Goal: Transaction & Acquisition: Purchase product/service

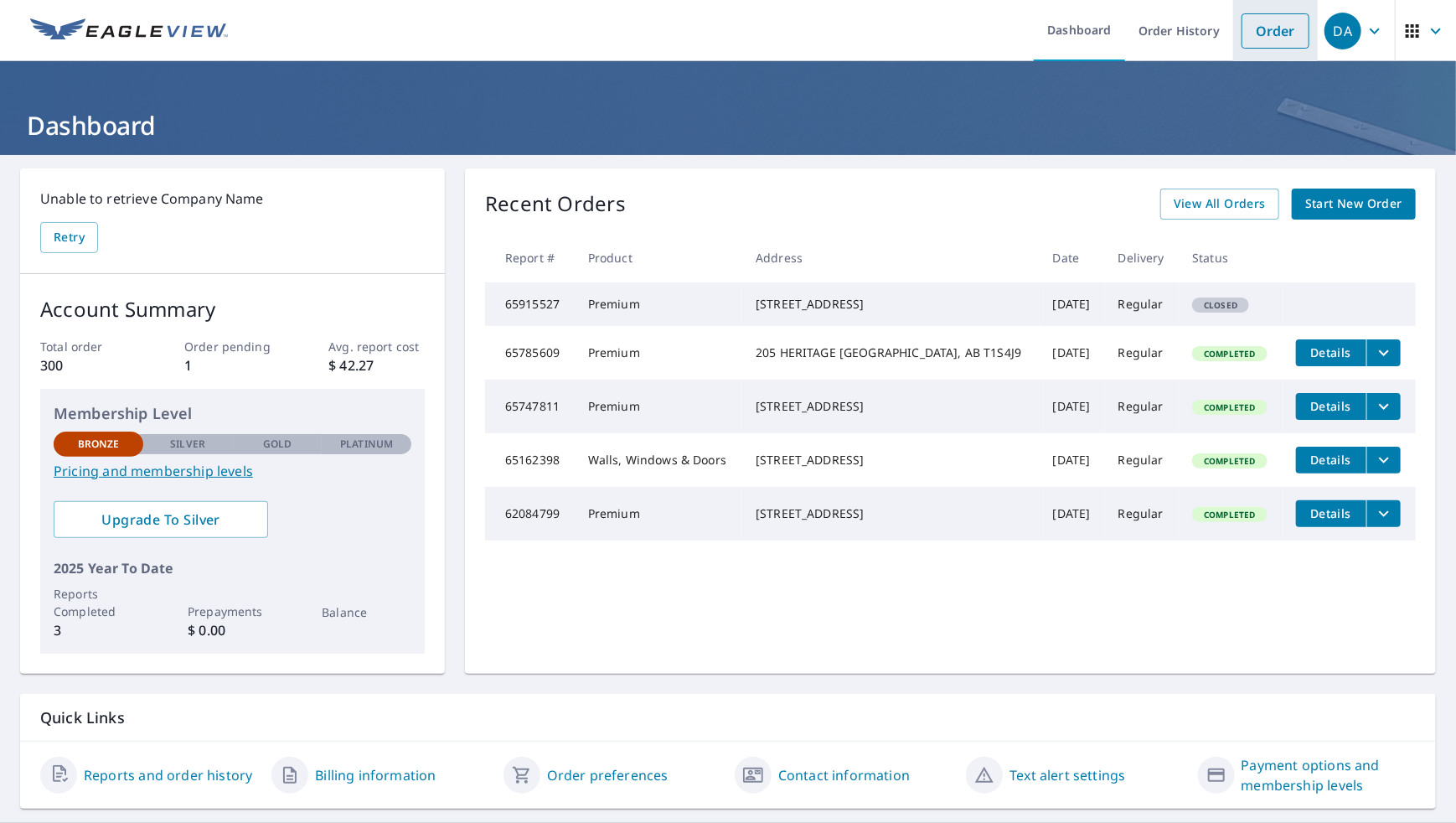
click at [1253, 29] on link "Order" at bounding box center [1275, 31] width 68 height 35
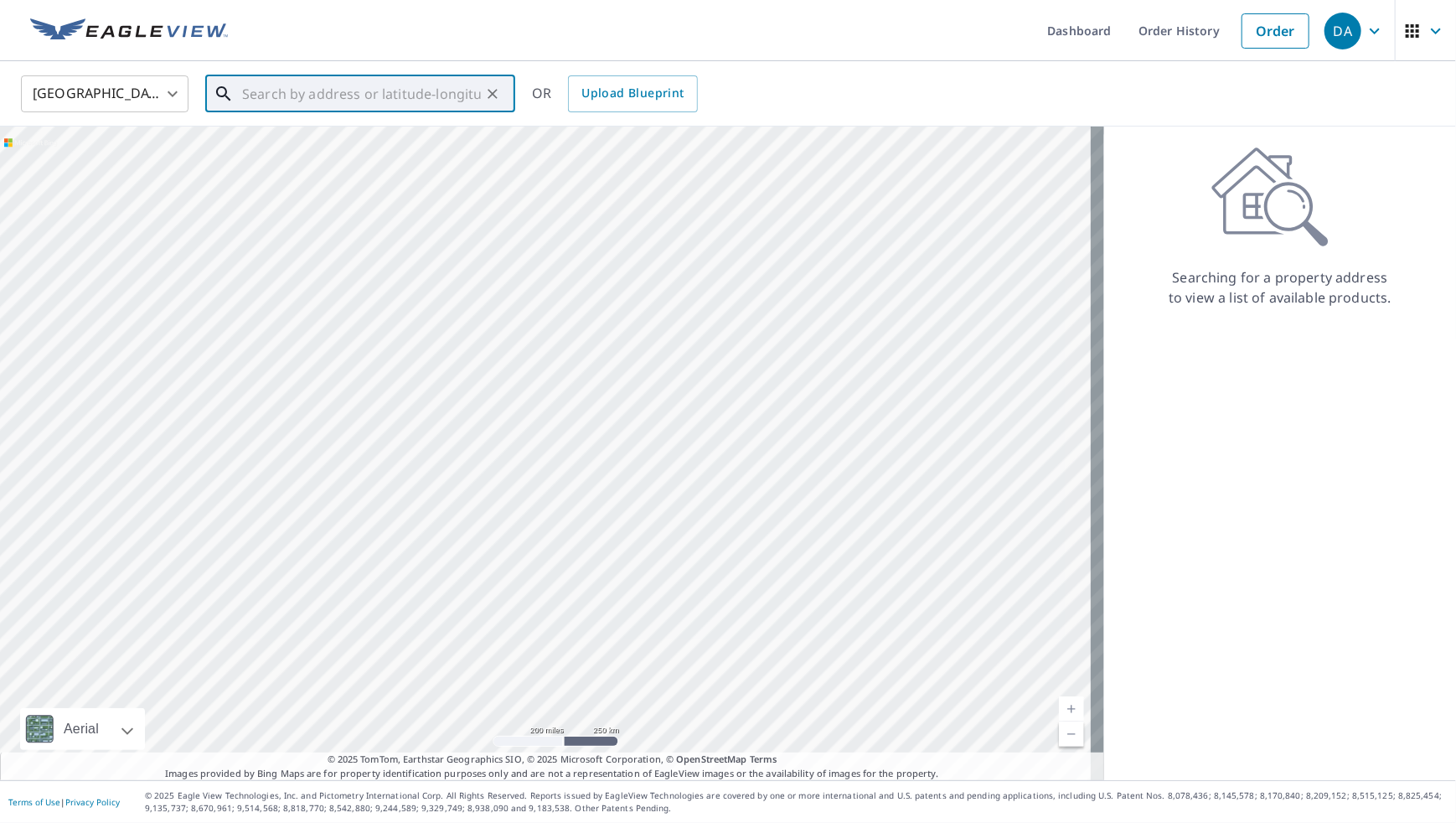
click at [260, 92] on input "text" at bounding box center [361, 94] width 238 height 47
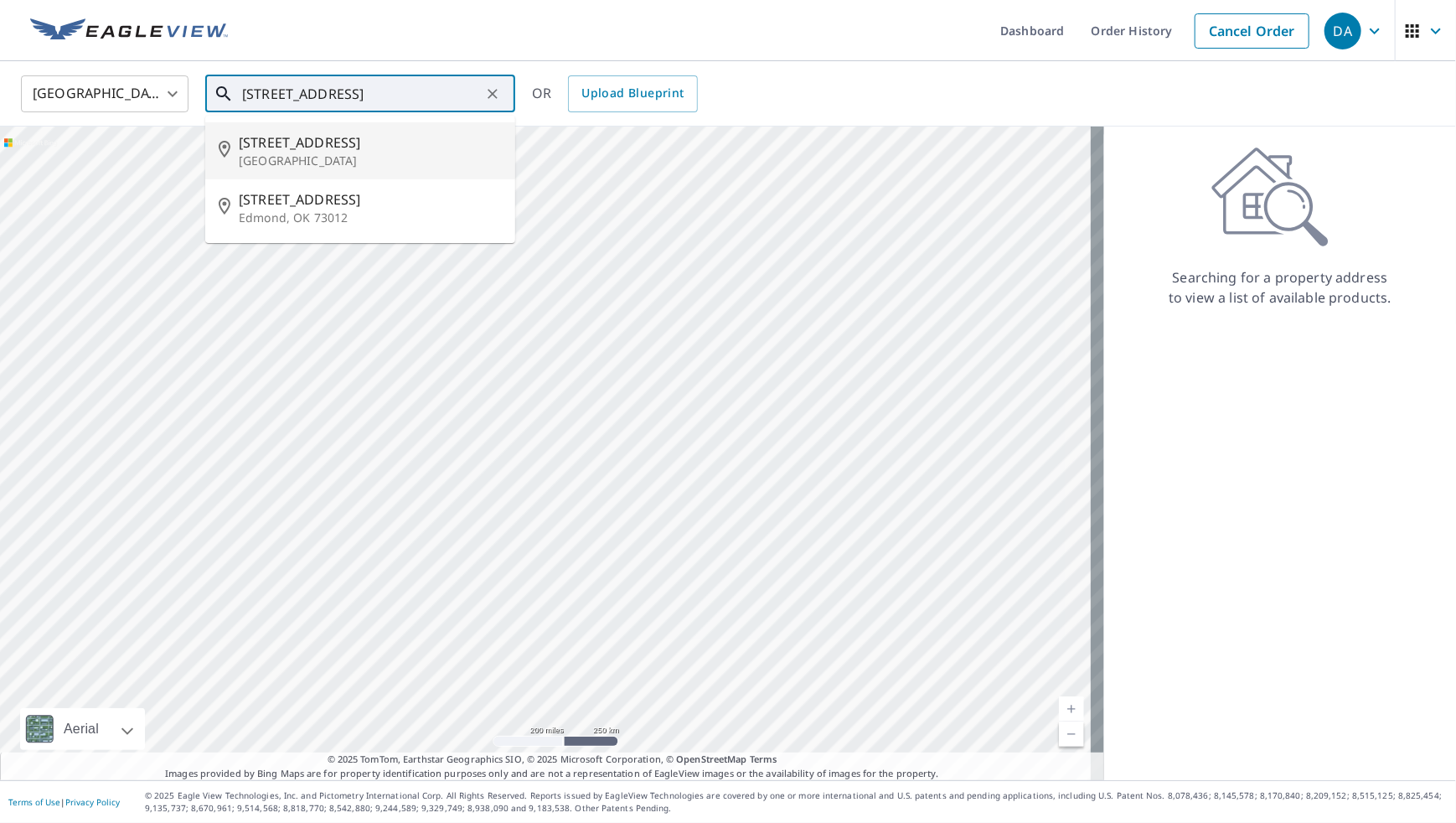
type input "[STREET_ADDRESS]"
click at [172, 96] on body "DA .favicon_svg__cls-1{fill:#8ccc4c}.favicon_svg__cls-2{fill:#0098c5} DA Dashbo…" at bounding box center [728, 411] width 1456 height 823
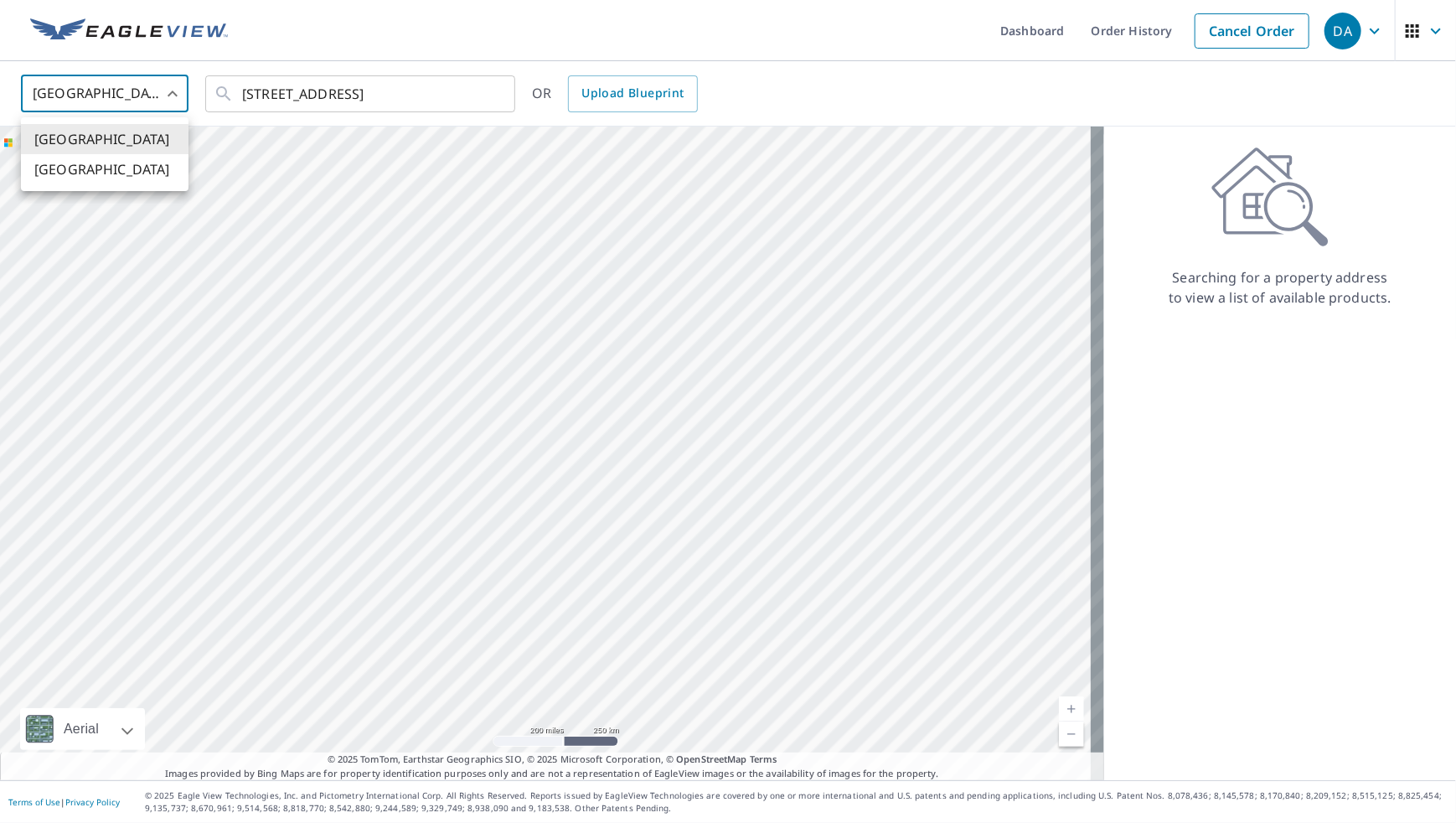
click at [77, 168] on li "[GEOGRAPHIC_DATA]" at bounding box center [104, 169] width 168 height 30
type input "CA"
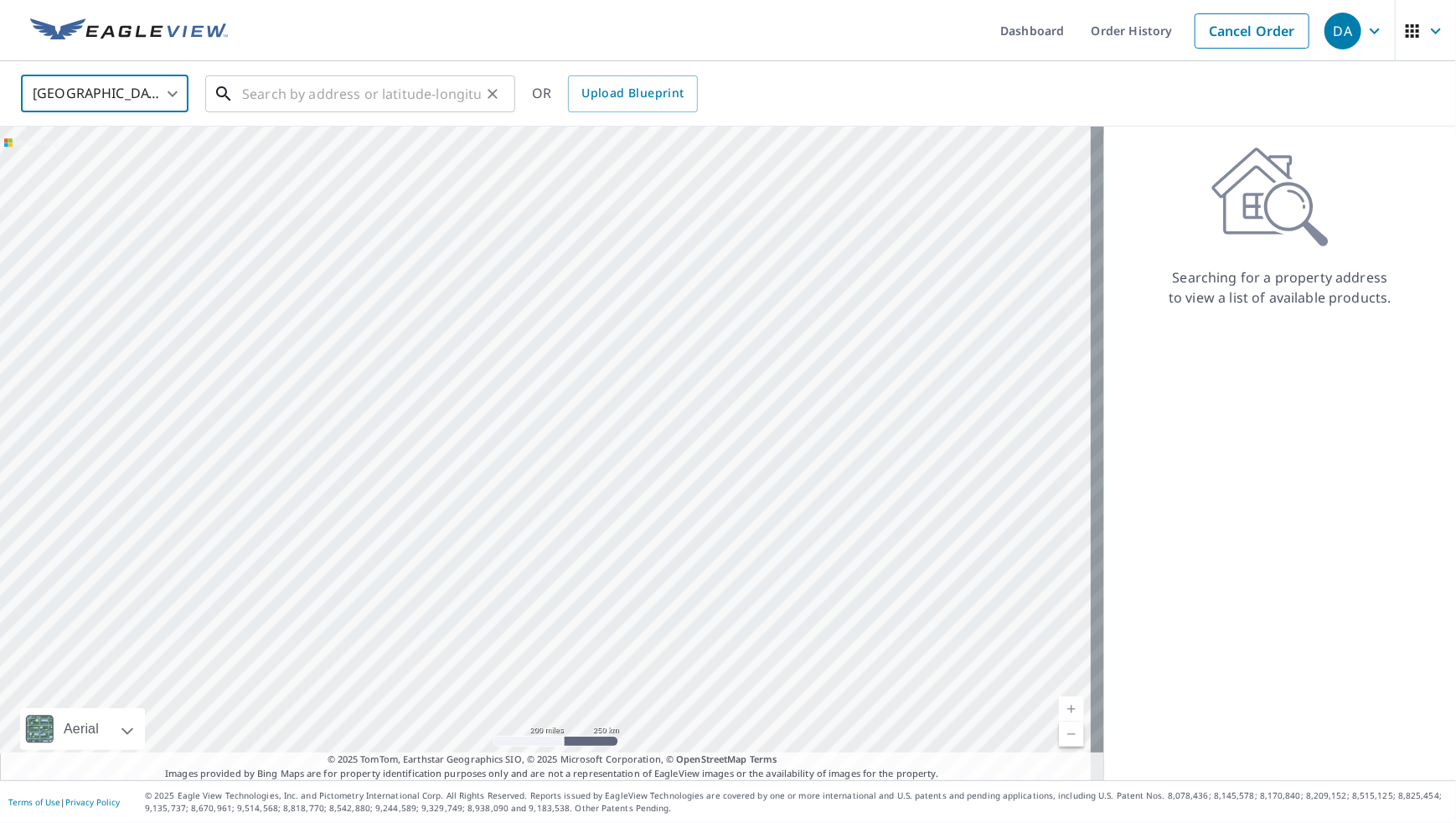
click at [275, 92] on input "text" at bounding box center [361, 94] width 238 height 47
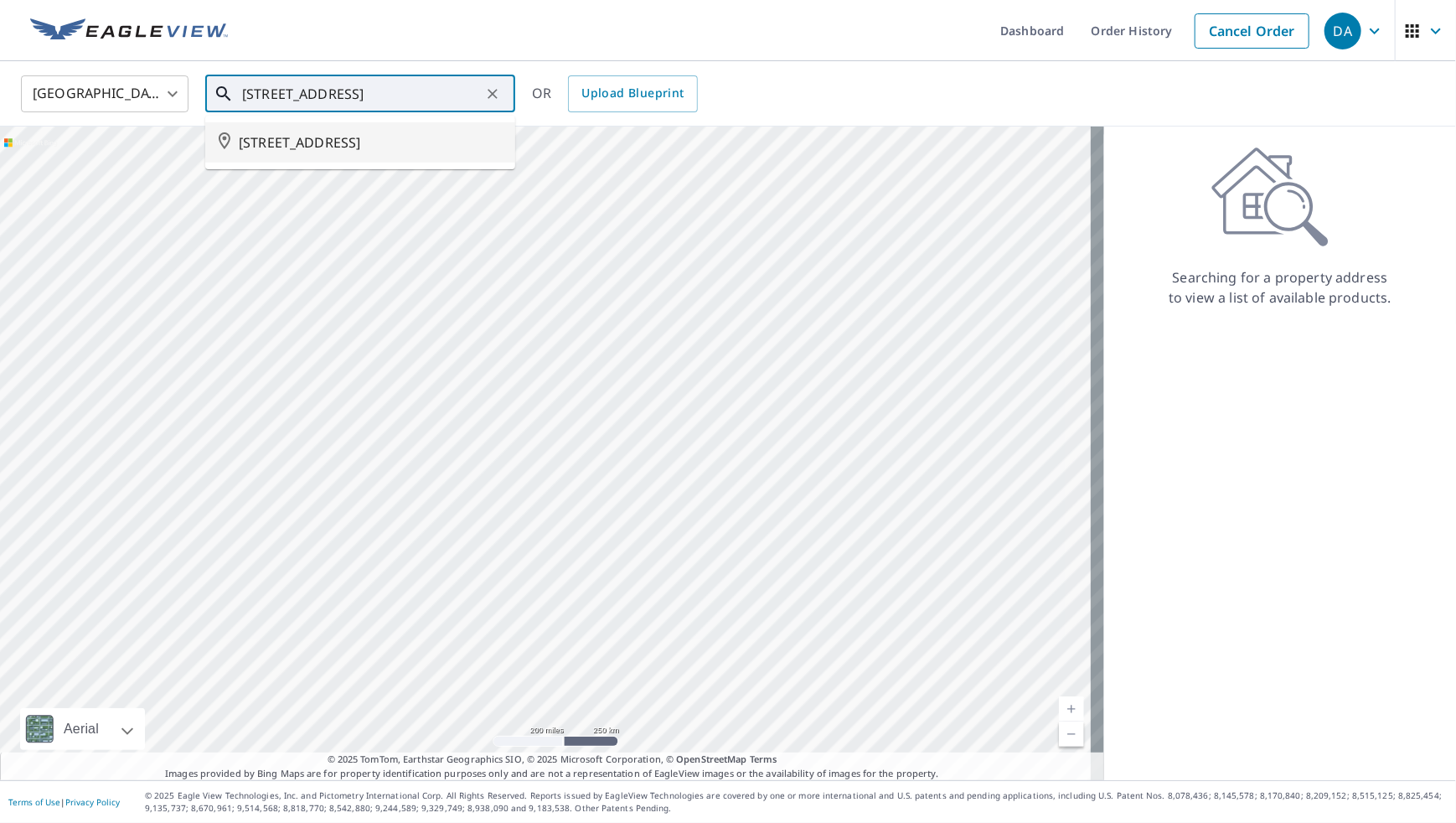
click at [269, 147] on span "[STREET_ADDRESS]" at bounding box center [370, 143] width 263 height 21
type input "[STREET_ADDRESS]"
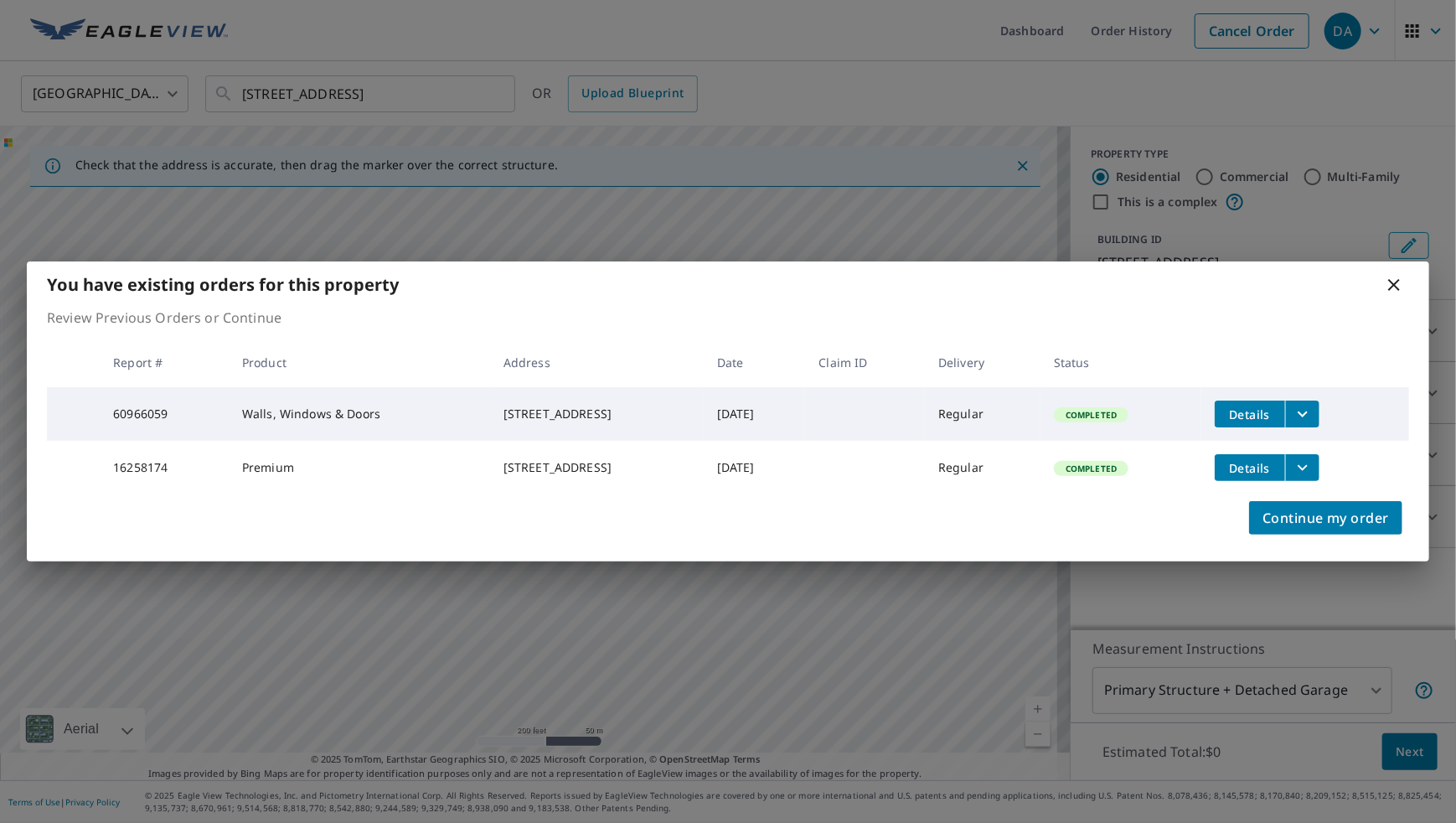
click at [1269, 466] on span "Details" at bounding box center [1250, 468] width 50 height 16
